Goal: Task Accomplishment & Management: Use online tool/utility

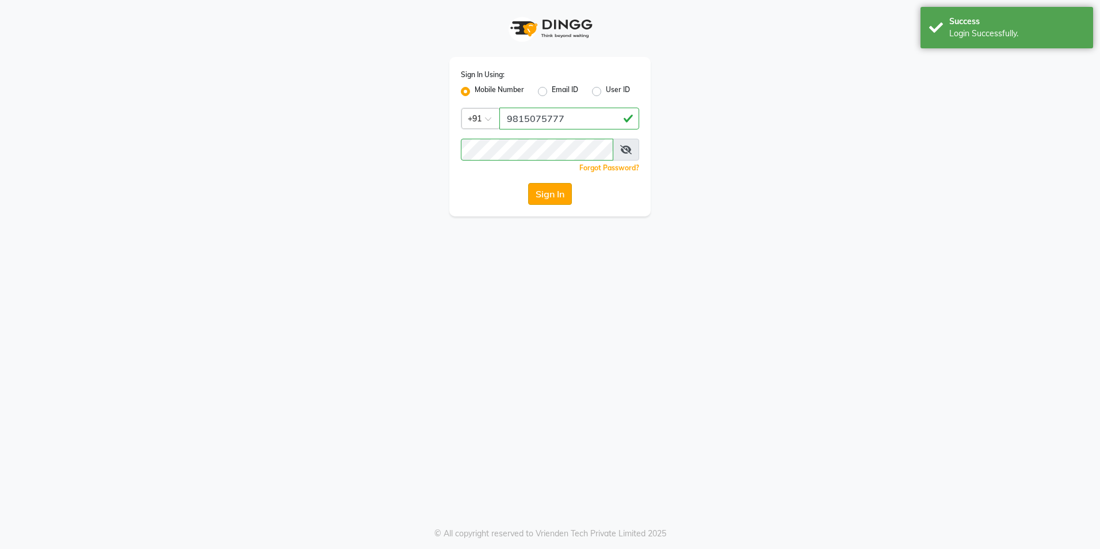
click at [547, 192] on button "Sign In" at bounding box center [550, 194] width 44 height 22
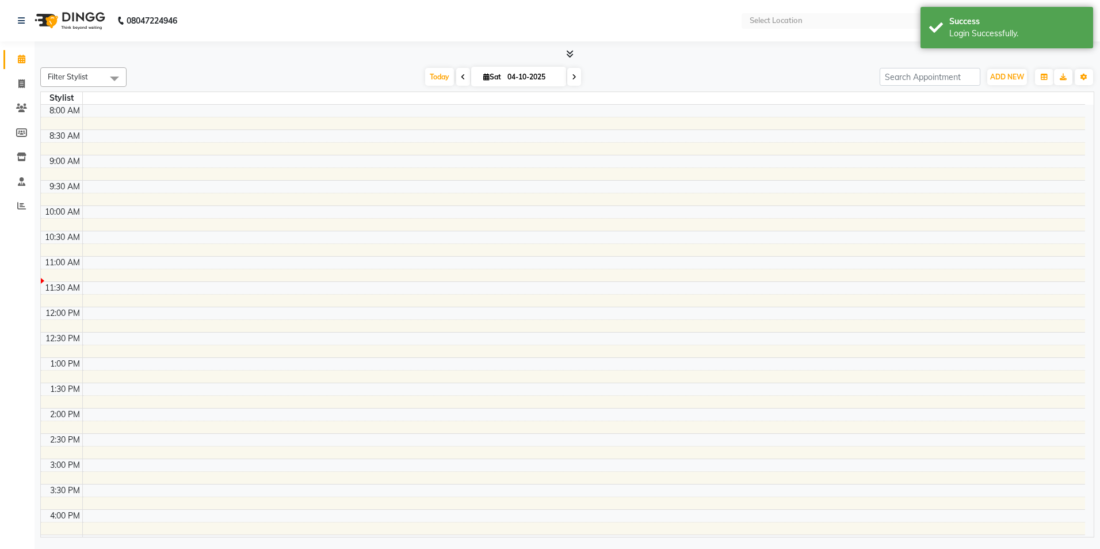
select select "en"
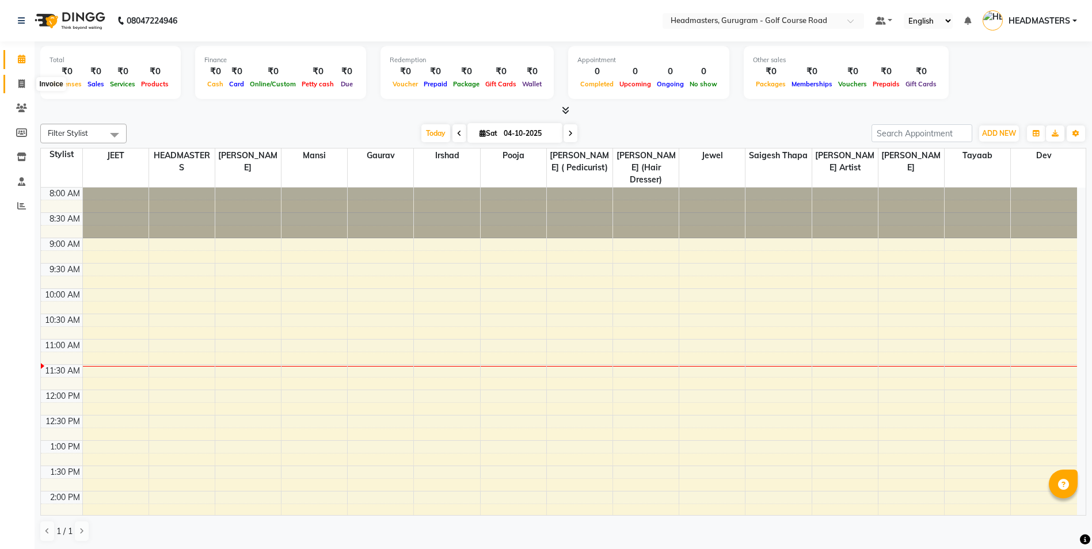
click at [21, 83] on icon at bounding box center [21, 83] width 6 height 9
select select "service"
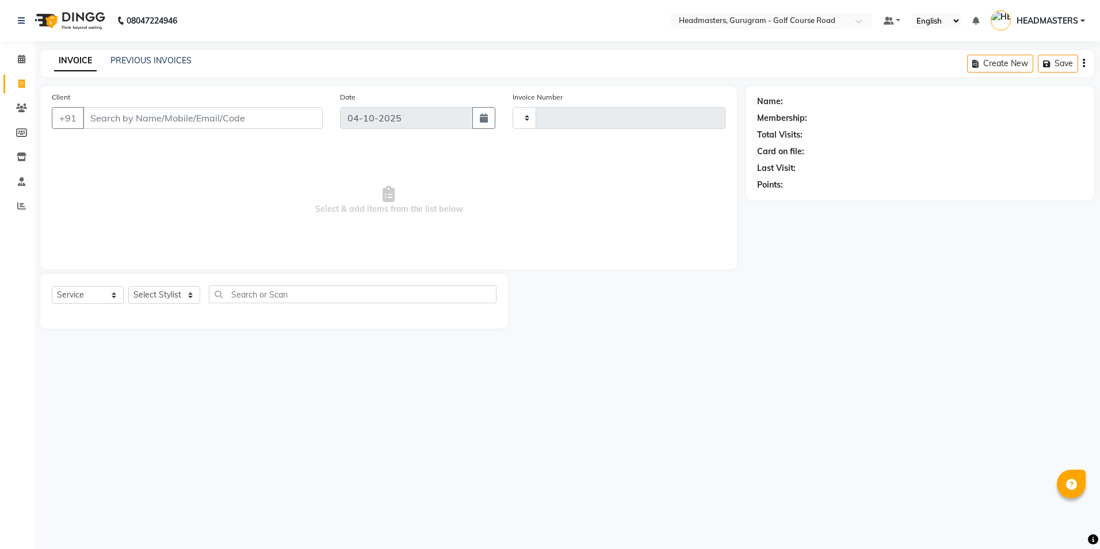
type input "2935"
select select "7134"
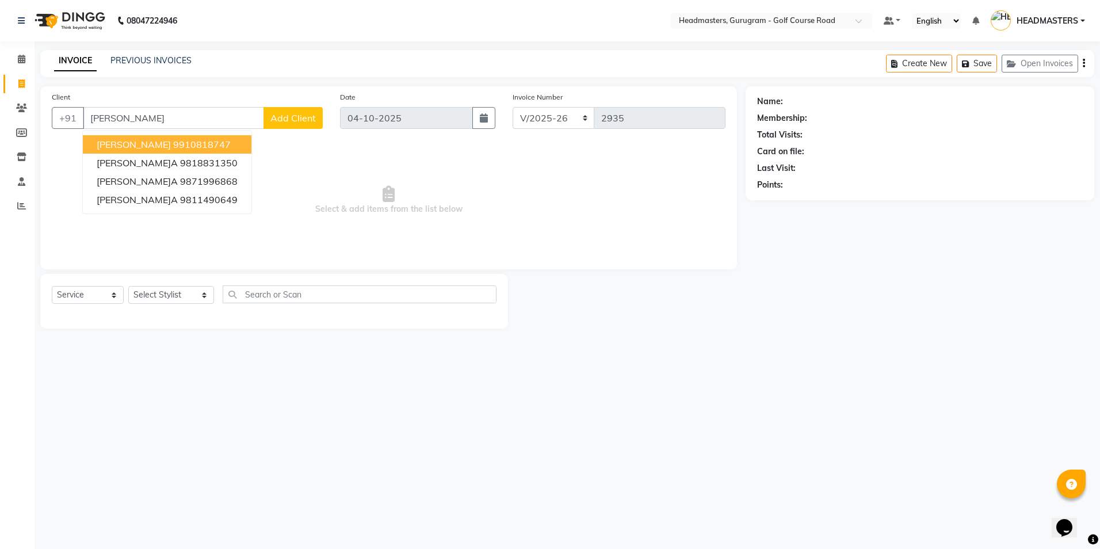
click at [173, 140] on ngb-highlight "9910818747" at bounding box center [202, 145] width 58 height 12
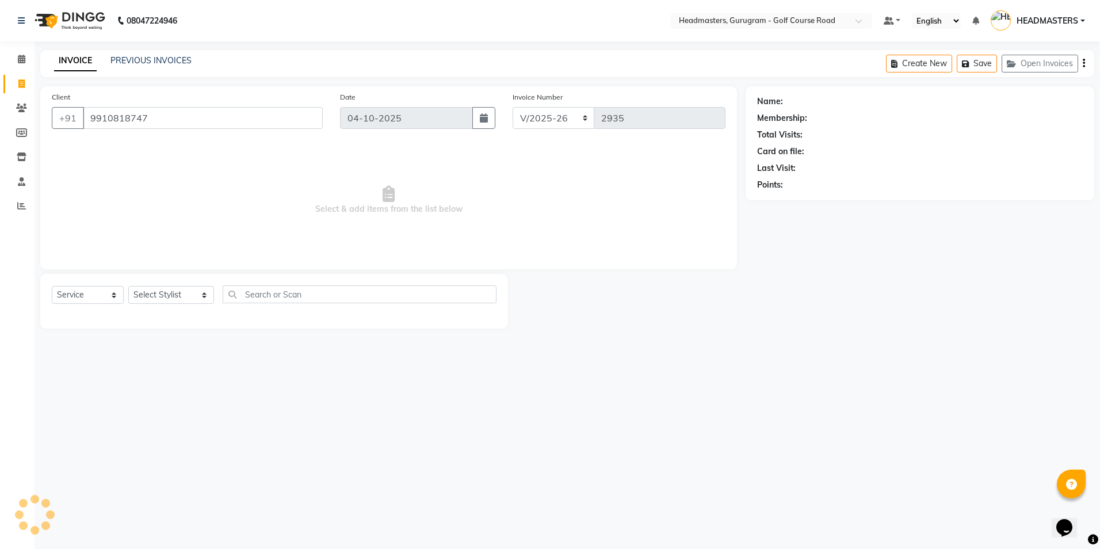
type input "9910818747"
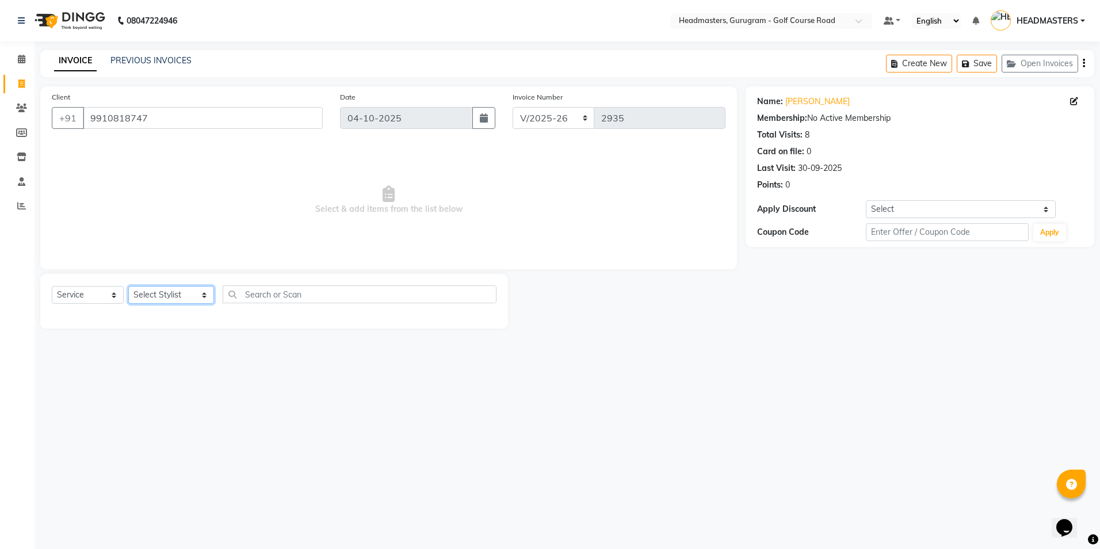
click at [151, 296] on select "Select Stylist Dev Gaurav HEADMASTERS [PERSON_NAME] Artist [PERSON_NAME] Pooja …" at bounding box center [171, 295] width 86 height 18
select select "85240"
click at [128, 286] on select "Select Stylist Dev Gaurav HEADMASTERS [PERSON_NAME] Artist [PERSON_NAME] Pooja …" at bounding box center [171, 295] width 86 height 18
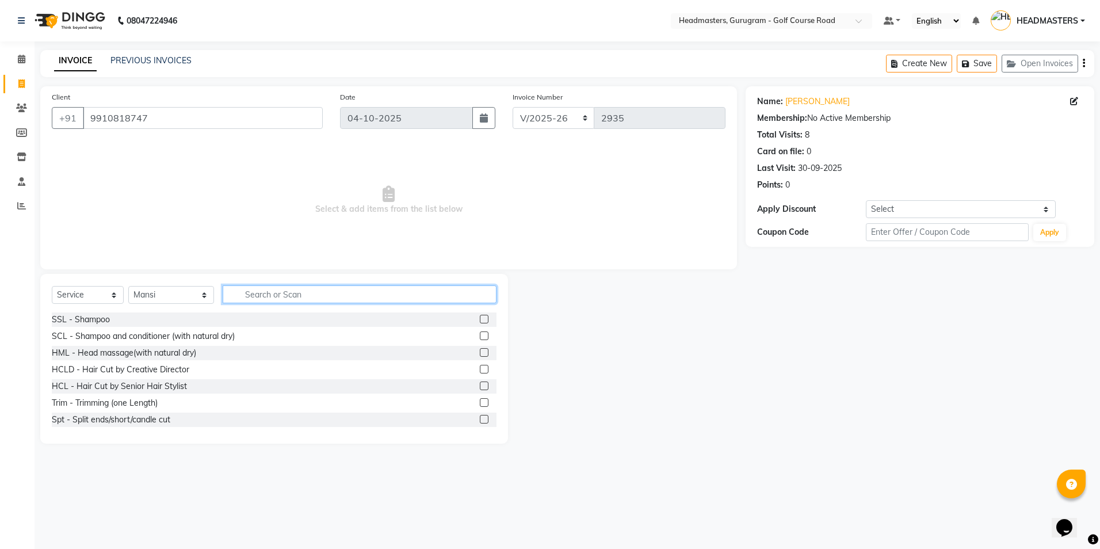
click at [234, 296] on input "text" at bounding box center [359, 294] width 273 height 18
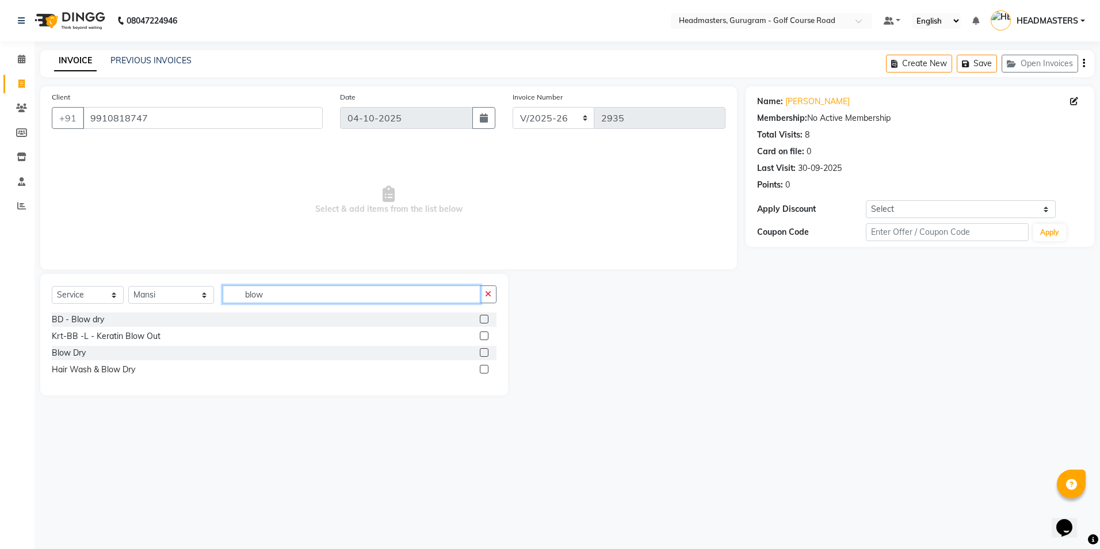
type input "blow"
click at [481, 351] on label at bounding box center [484, 352] width 9 height 9
click at [481, 351] on input "checkbox" at bounding box center [483, 352] width 7 height 7
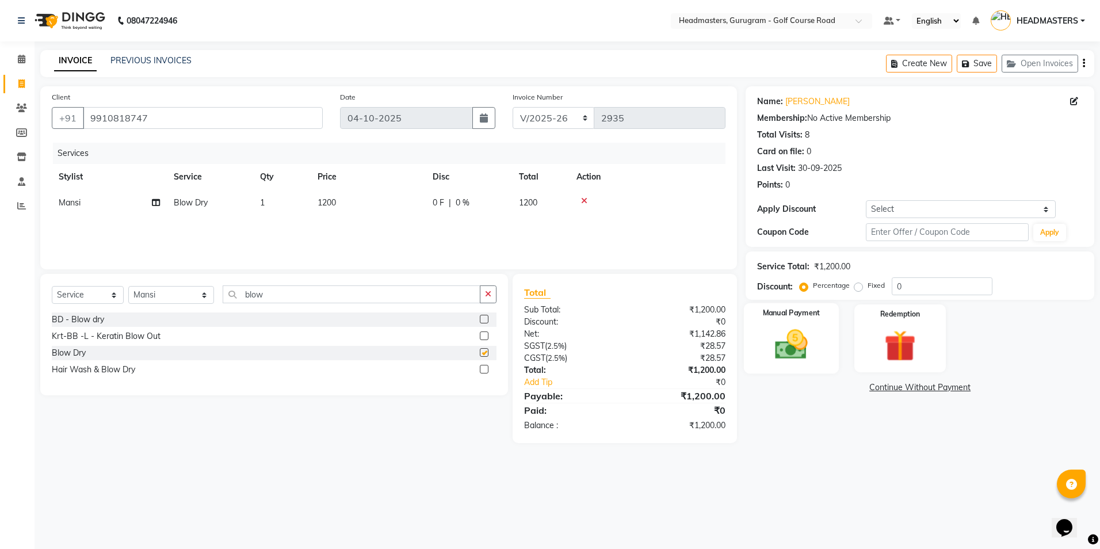
checkbox input "false"
click at [794, 332] on img at bounding box center [792, 345] width 54 height 38
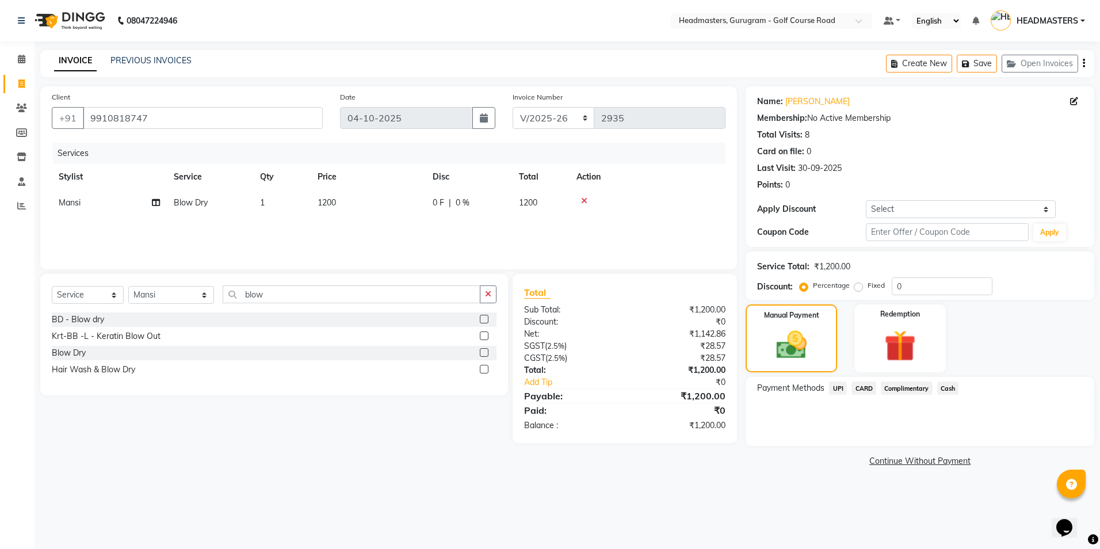
click at [842, 391] on span "UPI" at bounding box center [838, 388] width 18 height 13
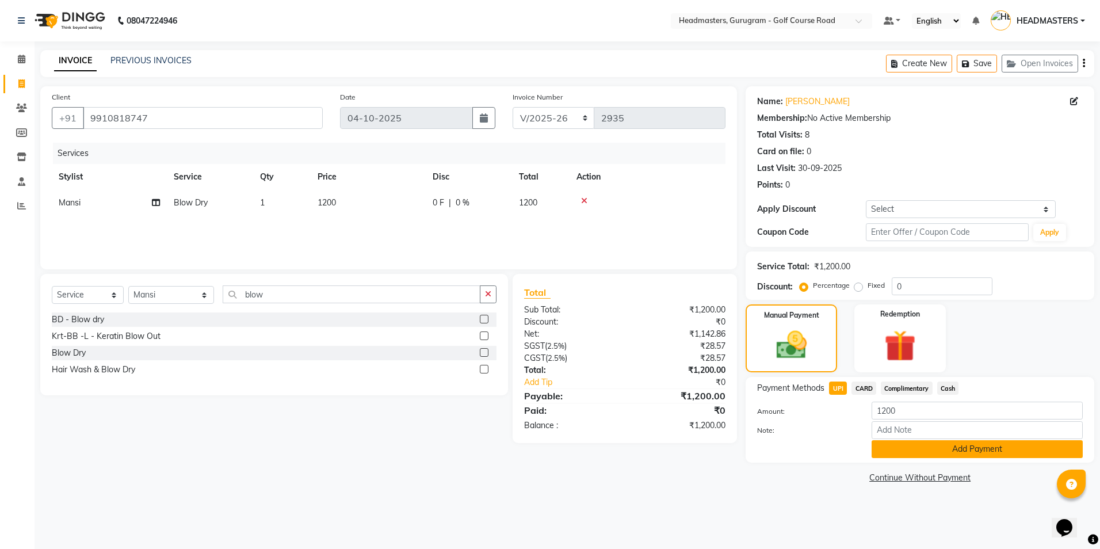
click at [905, 445] on button "Add Payment" at bounding box center [977, 449] width 211 height 18
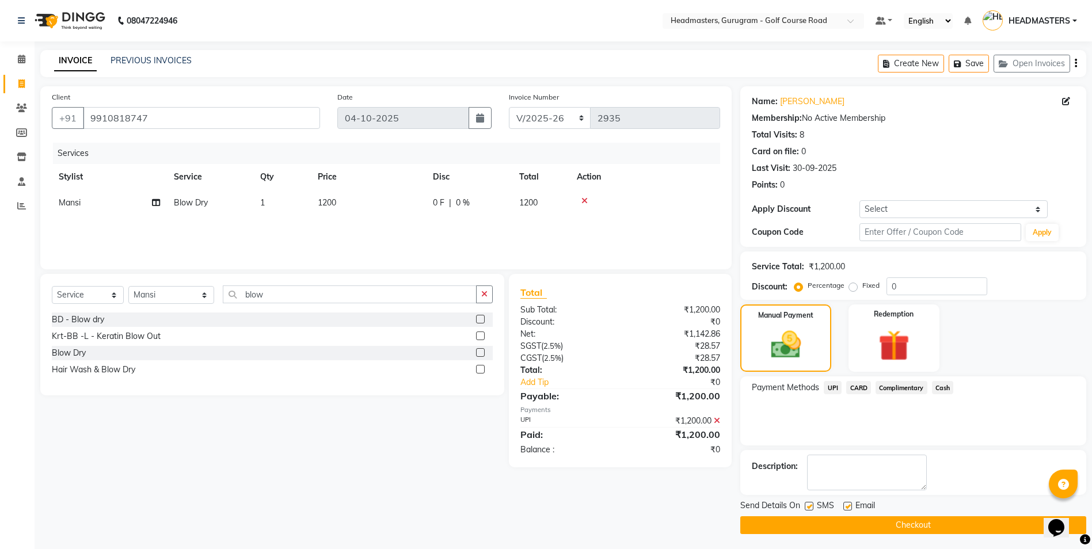
click at [880, 518] on button "Checkout" at bounding box center [913, 525] width 346 height 18
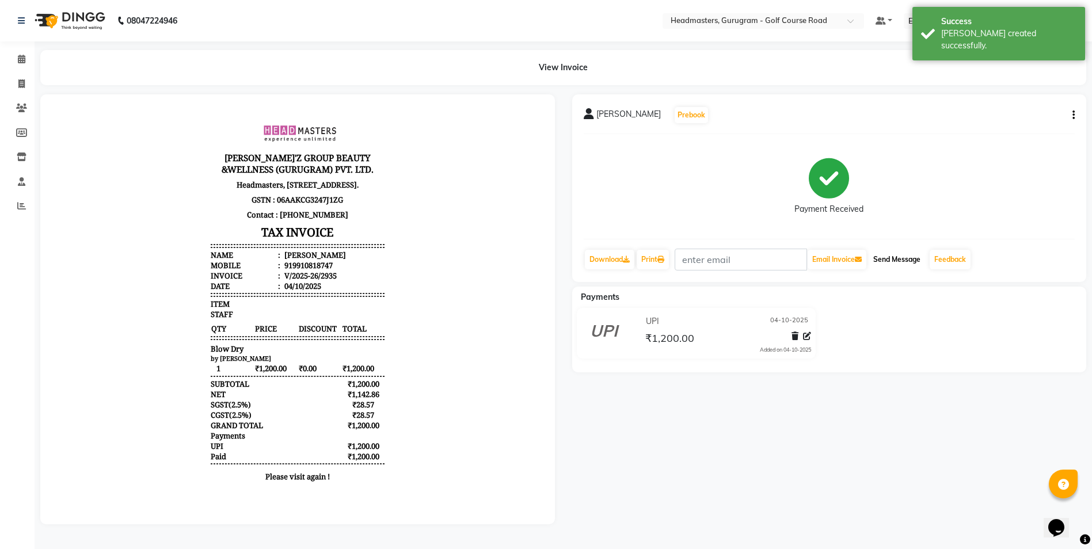
click at [913, 258] on button "Send Message" at bounding box center [896, 260] width 56 height 20
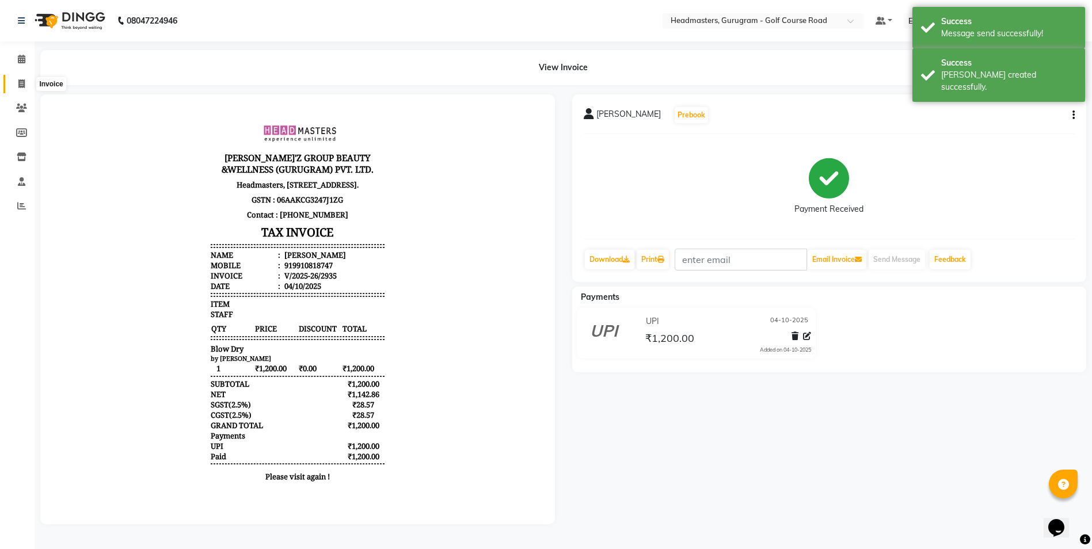
click at [18, 86] on icon at bounding box center [21, 83] width 6 height 9
select select "service"
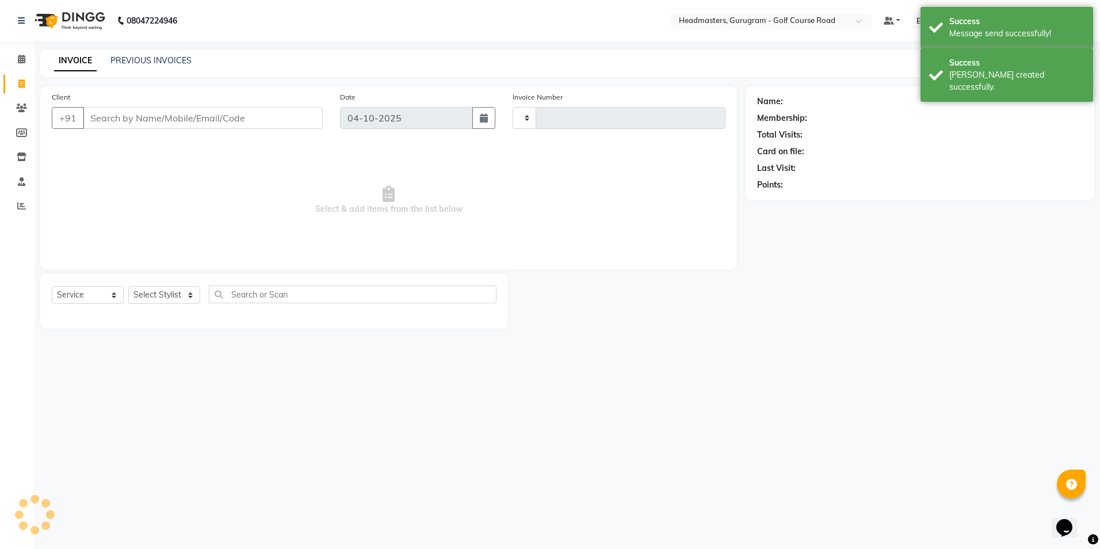
type input "2936"
select select "7134"
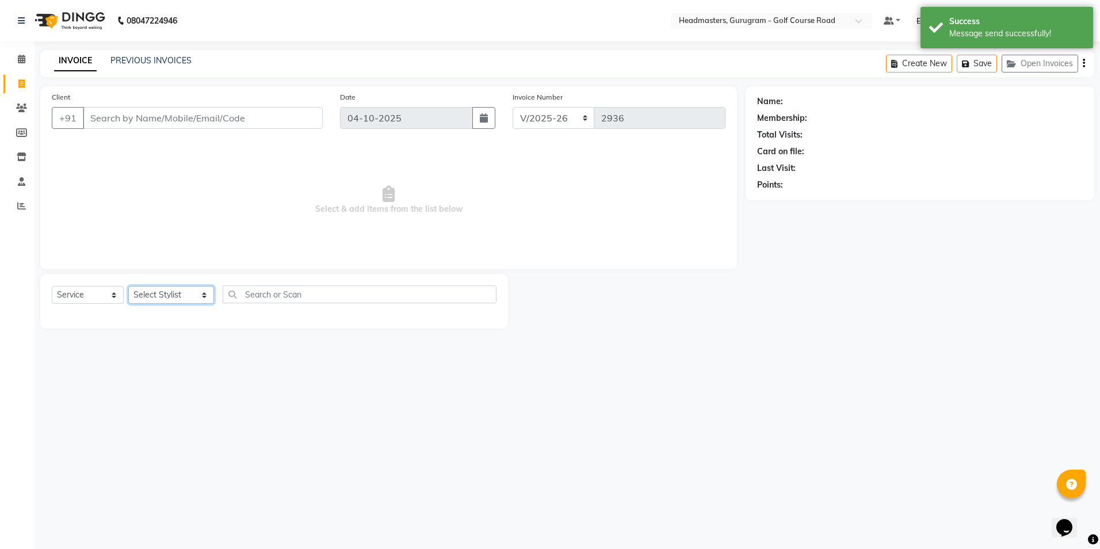
click at [201, 291] on select "Select Stylist Dev Gaurav HEADMASTERS [PERSON_NAME] Artist [PERSON_NAME] Pooja …" at bounding box center [171, 295] width 86 height 18
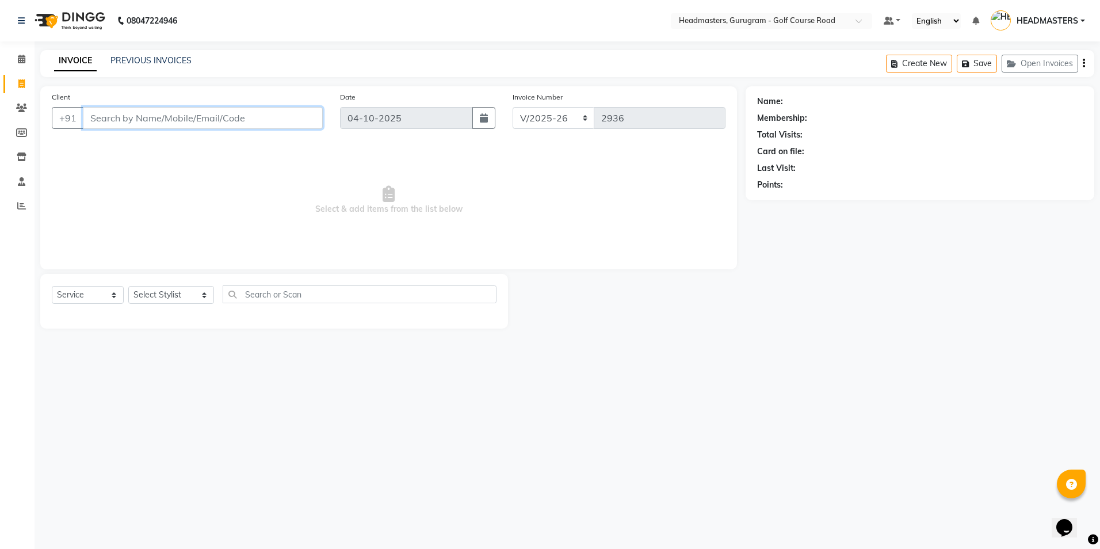
click at [93, 116] on input "Client" at bounding box center [203, 118] width 240 height 22
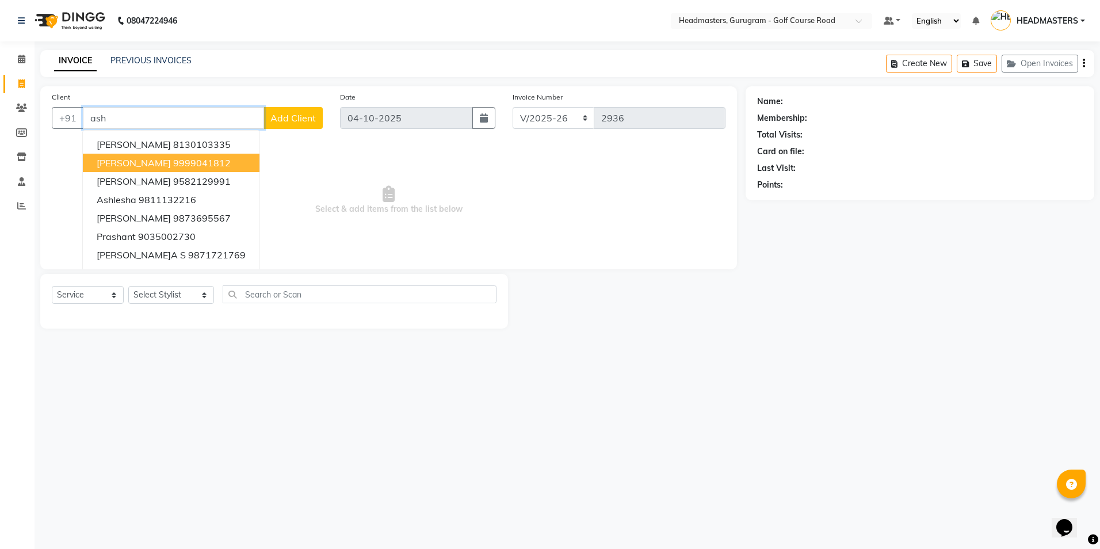
click at [113, 166] on span "[PERSON_NAME]" at bounding box center [134, 163] width 74 height 12
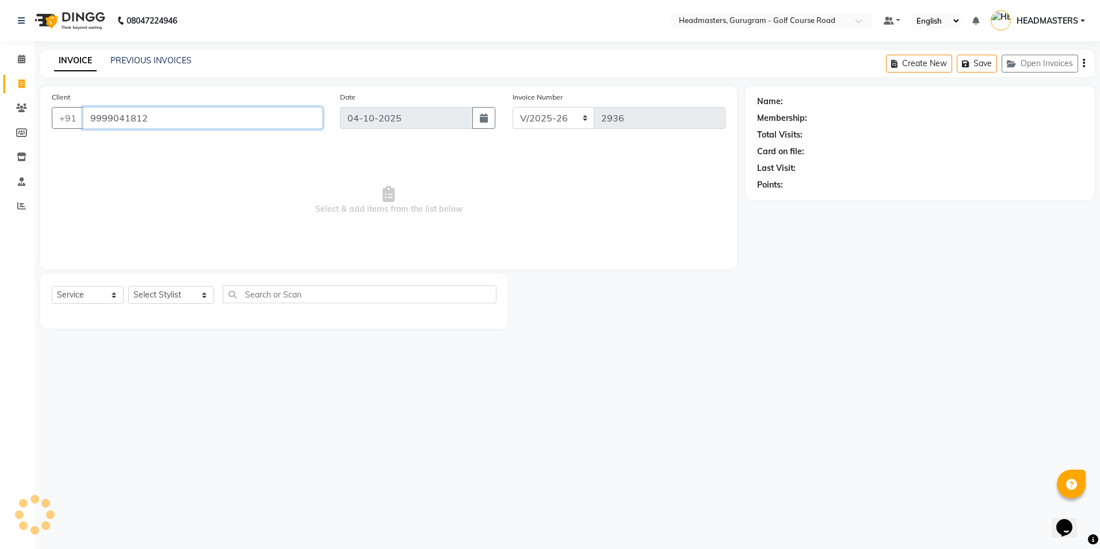
type input "9999041812"
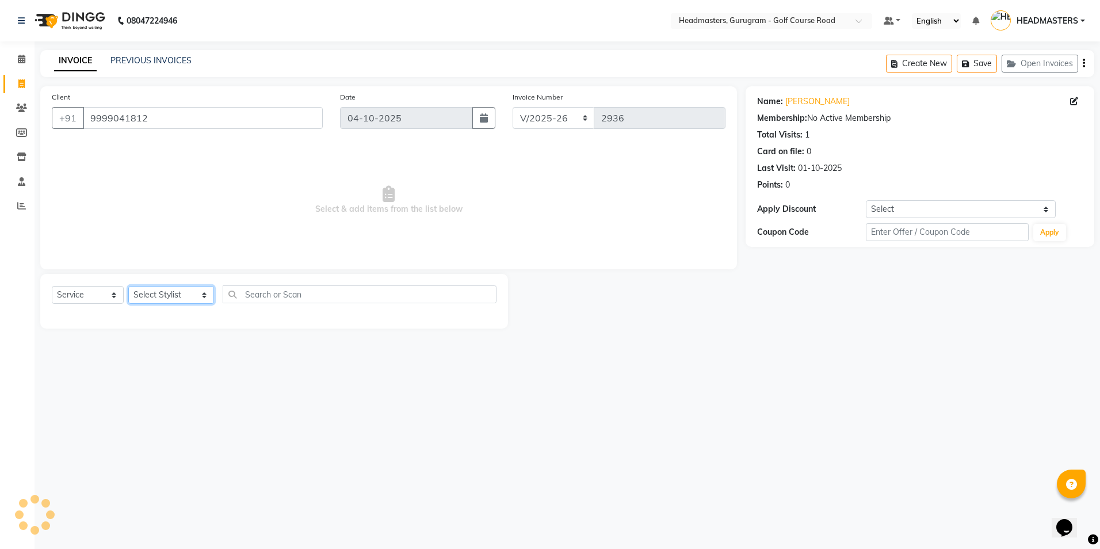
click at [140, 299] on select "Select Stylist Dev Gaurav HEADMASTERS [PERSON_NAME] Artist [PERSON_NAME] Pooja …" at bounding box center [171, 295] width 86 height 18
select select "88569"
click at [128, 286] on select "Select Stylist Dev Gaurav HEADMASTERS [PERSON_NAME] Artist [PERSON_NAME] Pooja …" at bounding box center [171, 295] width 86 height 18
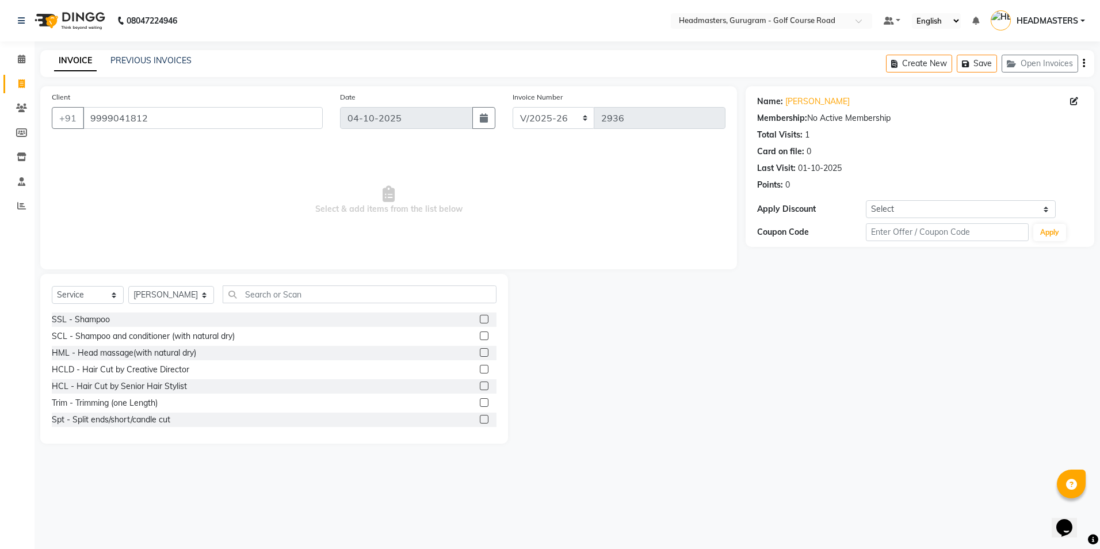
click at [235, 303] on div "Select Service Product Membership Package Voucher Prepaid Gift Card Select Styl…" at bounding box center [274, 298] width 445 height 27
click at [234, 295] on input "text" at bounding box center [359, 294] width 273 height 18
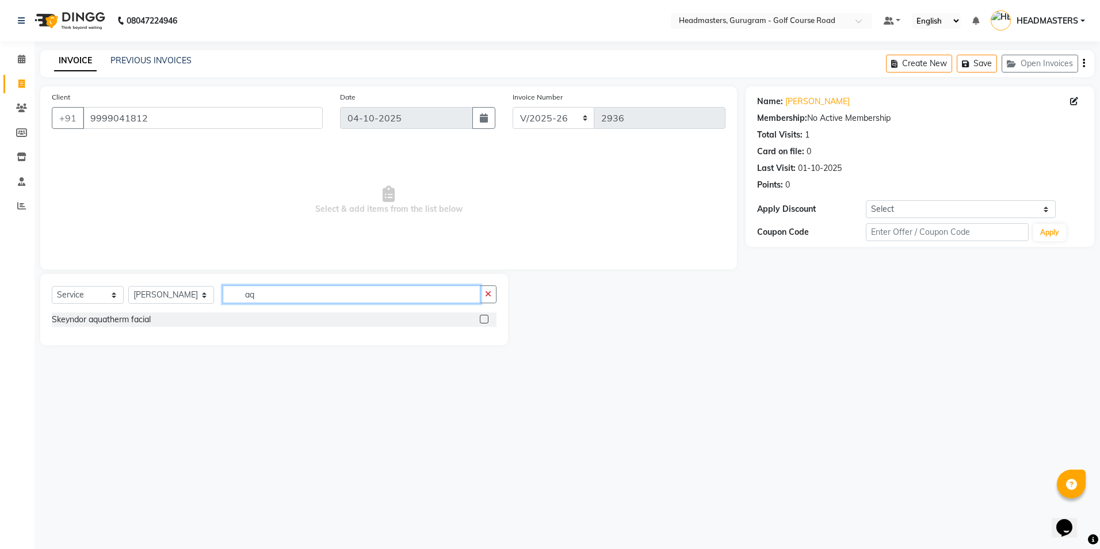
type input "aq"
click at [485, 318] on label at bounding box center [484, 319] width 9 height 9
click at [485, 318] on input "checkbox" at bounding box center [483, 319] width 7 height 7
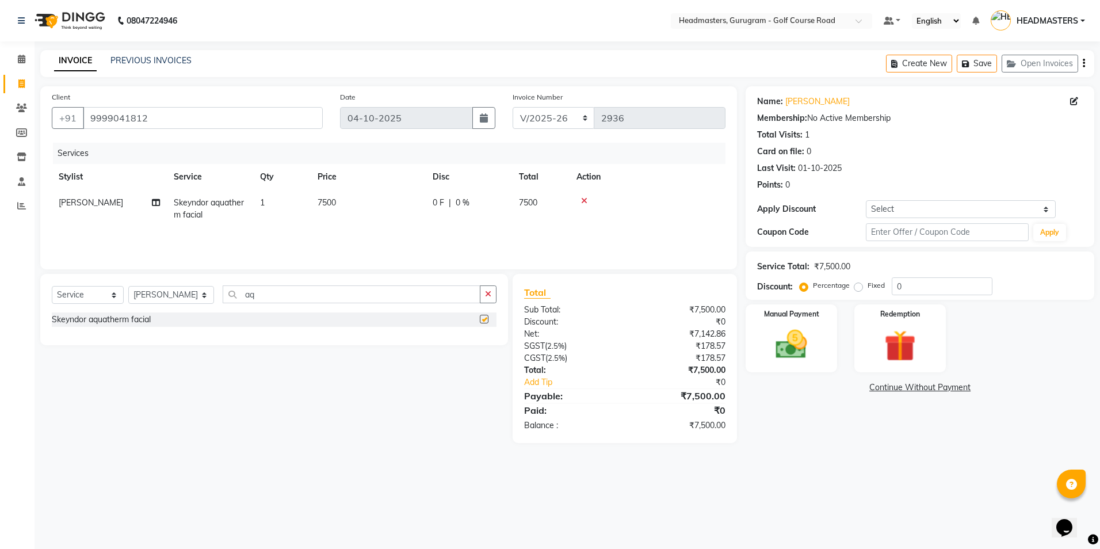
checkbox input "false"
